Goal: Task Accomplishment & Management: Manage account settings

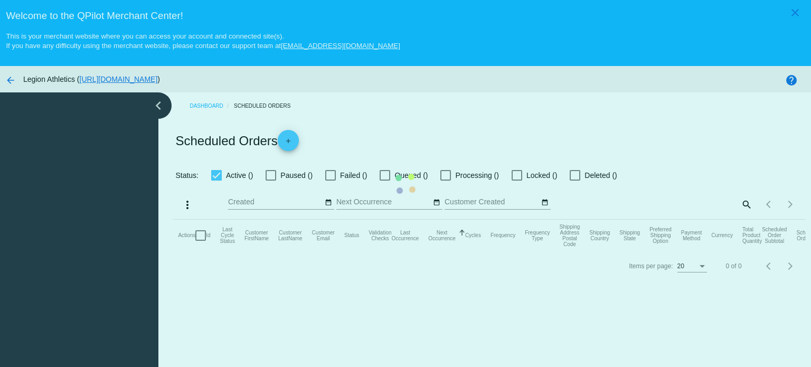
checkbox input "true"
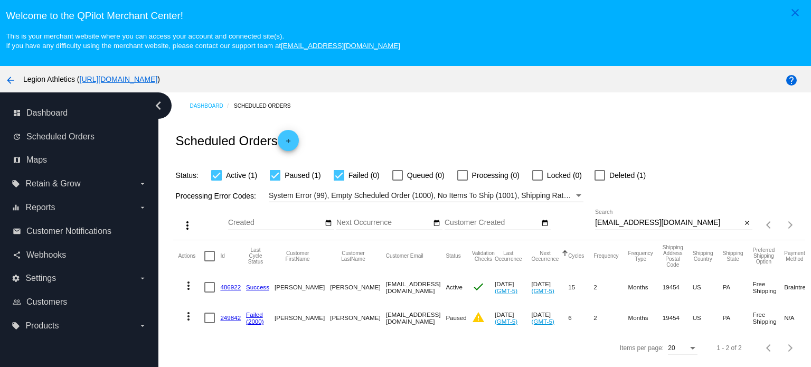
click at [628, 222] on input "[EMAIL_ADDRESS][DOMAIN_NAME]" at bounding box center [668, 223] width 146 height 8
click at [629, 221] on input "[EMAIL_ADDRESS][DOMAIN_NAME]" at bounding box center [668, 223] width 146 height 8
click at [630, 221] on input "[EMAIL_ADDRESS][DOMAIN_NAME]" at bounding box center [668, 223] width 146 height 8
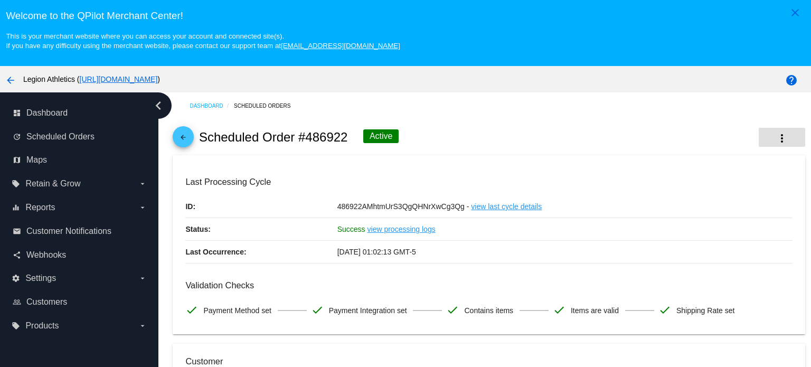
click at [775, 140] on button "more_vert" at bounding box center [782, 137] width 46 height 19
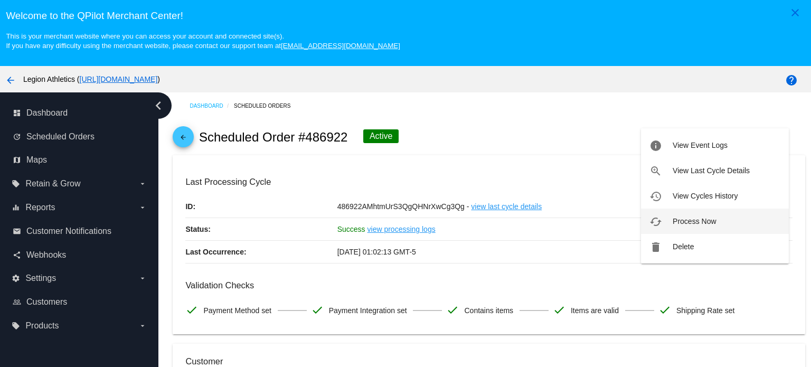
click at [708, 223] on span "Process Now" at bounding box center [694, 221] width 43 height 8
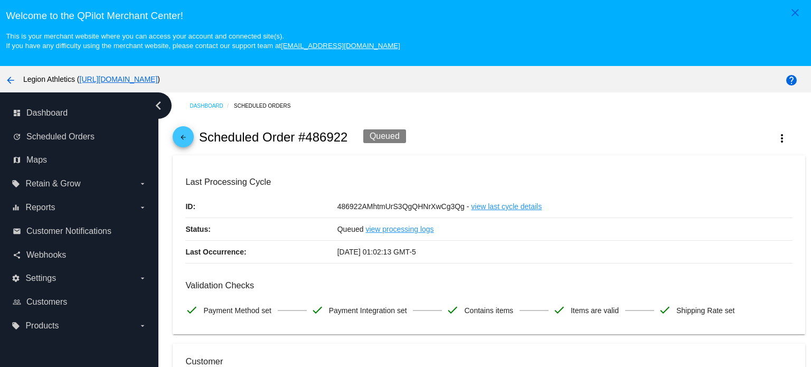
click at [184, 141] on mat-icon "arrow_back" at bounding box center [183, 140] width 13 height 13
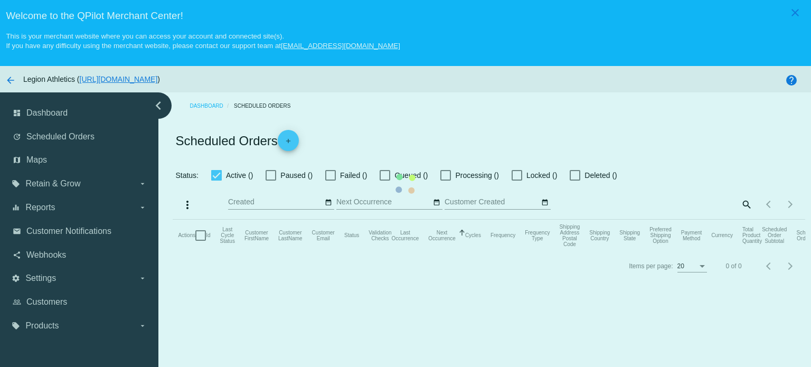
checkbox input "true"
